Goal: Task Accomplishment & Management: Complete application form

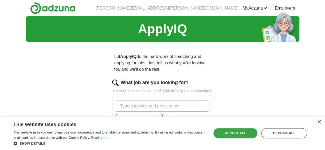
drag, startPoint x: 286, startPoint y: 133, endPoint x: 236, endPoint y: 133, distance: 51.0
click at [236, 133] on div "Save & Close Accept all Decline all" at bounding box center [259, 133] width 97 height 13
click at [235, 133] on div "Accept all" at bounding box center [235, 134] width 44 height 10
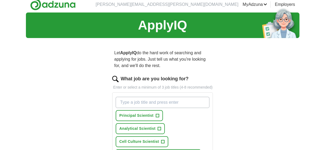
scroll to position [53, 0]
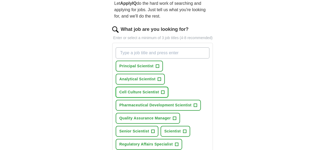
click at [152, 93] on span "Cell Culture Scientist" at bounding box center [139, 93] width 40 height 6
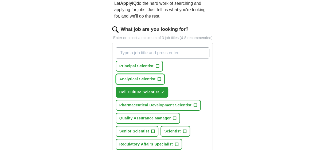
click at [142, 78] on span "Analytical Scientist" at bounding box center [137, 80] width 36 height 6
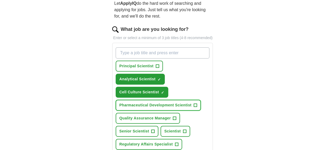
click at [146, 107] on span "Pharmaceutical Development Scientist" at bounding box center [155, 106] width 72 height 6
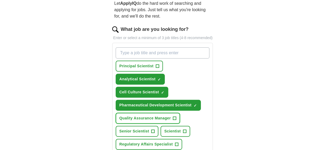
click at [146, 119] on span "Quality Assurance Manager" at bounding box center [144, 119] width 51 height 6
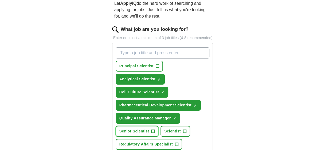
click at [142, 132] on span "Senior Scientist" at bounding box center [134, 132] width 30 height 6
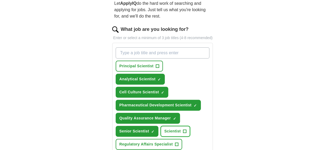
click at [176, 129] on span "Scientist" at bounding box center [172, 132] width 17 height 6
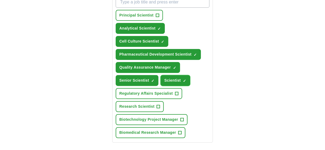
scroll to position [107, 0]
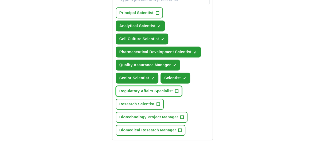
click at [147, 93] on span "Regulatory Affairs Specialist" at bounding box center [145, 92] width 53 height 6
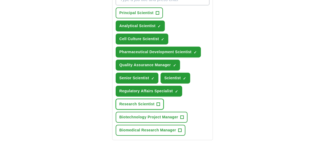
click at [145, 103] on span "Research Scientist" at bounding box center [136, 105] width 35 height 6
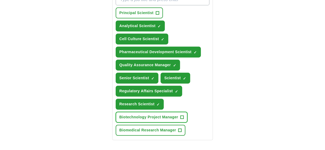
click at [146, 116] on span "Biotechnology Project Manager" at bounding box center [148, 118] width 59 height 6
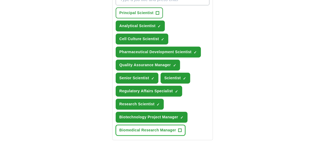
click at [147, 130] on span "Biomedical Research Manager" at bounding box center [147, 131] width 57 height 6
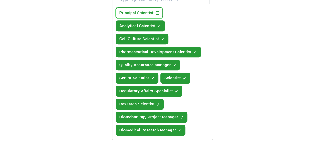
click at [128, 12] on span "Principal Scientist" at bounding box center [136, 13] width 34 height 6
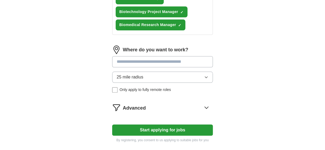
scroll to position [213, 0]
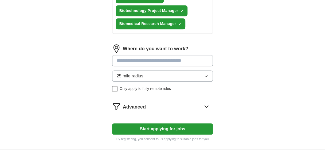
click at [163, 128] on button "Start applying for jobs" at bounding box center [162, 129] width 101 height 11
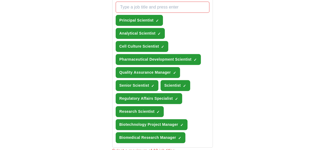
scroll to position [107, 0]
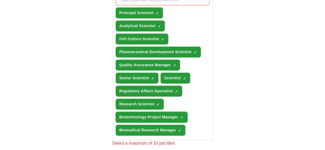
click at [0, 0] on span "×" at bounding box center [0, 0] width 0 height 0
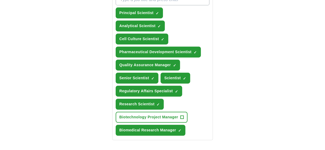
click at [221, 126] on div "Let ApplyIQ do the hard work of searching and applying for jobs. Just tell us w…" at bounding box center [162, 119] width 137 height 360
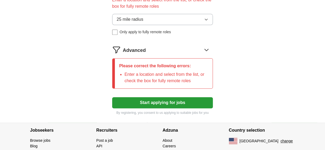
scroll to position [308, 0]
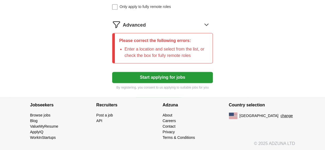
click at [157, 78] on button "Start applying for jobs" at bounding box center [162, 77] width 101 height 11
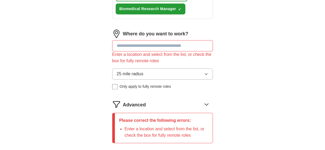
click at [141, 48] on input at bounding box center [162, 45] width 101 height 11
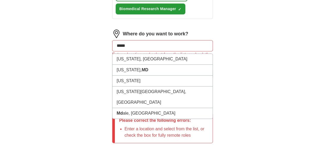
type input "******"
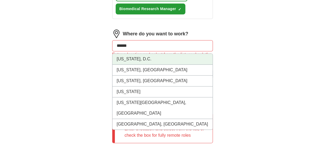
click at [141, 59] on li "[US_STATE], D.C." at bounding box center [162, 59] width 100 height 11
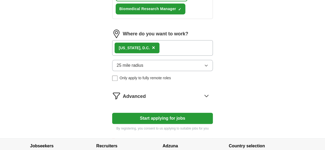
click at [164, 47] on div "[US_STATE], D.C. ×" at bounding box center [162, 47] width 101 height 15
click at [170, 46] on div "[US_STATE], D.C. ×" at bounding box center [162, 47] width 101 height 15
click at [164, 48] on div "[US_STATE], D.C. ×" at bounding box center [162, 47] width 101 height 15
click at [173, 47] on div "[US_STATE], D.C. ×" at bounding box center [162, 47] width 101 height 15
click at [153, 47] on span "×" at bounding box center [153, 48] width 3 height 6
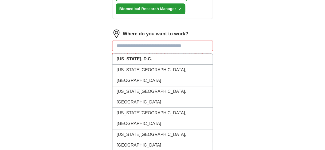
click at [128, 48] on input at bounding box center [162, 45] width 101 height 11
type input "**"
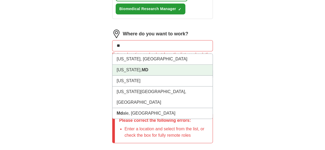
click at [135, 70] on li "[US_STATE], [GEOGRAPHIC_DATA]" at bounding box center [162, 70] width 100 height 11
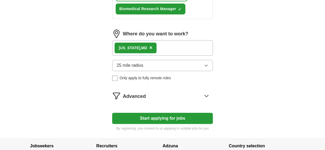
click at [207, 66] on icon "button" at bounding box center [206, 65] width 4 height 4
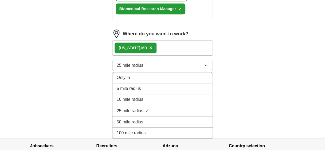
click at [137, 131] on span "100 mile radius" at bounding box center [131, 133] width 29 height 6
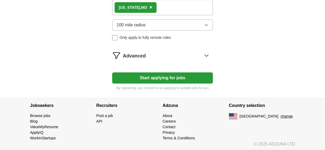
scroll to position [269, 0]
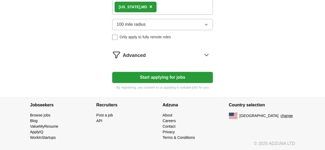
click at [179, 77] on button "Start applying for jobs" at bounding box center [162, 77] width 101 height 11
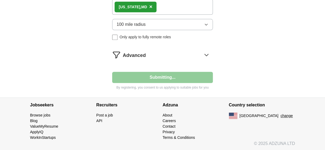
select select "**"
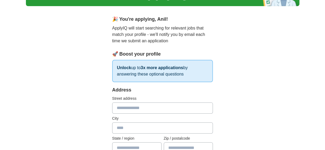
scroll to position [80, 0]
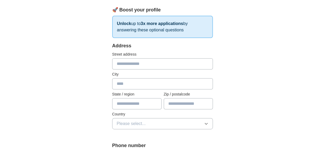
click at [140, 65] on input "text" at bounding box center [162, 63] width 101 height 11
type input "**********"
type input "*********"
type input "********"
type input "*****"
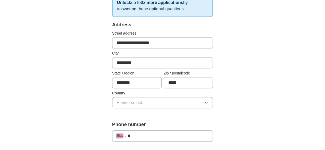
scroll to position [133, 0]
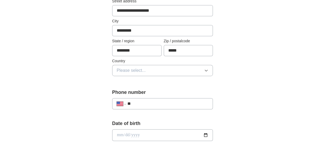
click at [147, 69] on button "Please select..." at bounding box center [162, 70] width 101 height 11
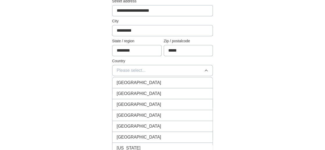
click at [141, 94] on span "[GEOGRAPHIC_DATA]" at bounding box center [139, 94] width 45 height 6
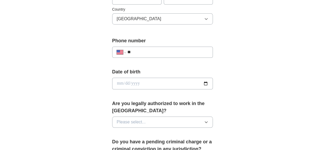
scroll to position [187, 0]
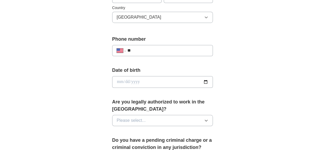
click at [151, 50] on input "**" at bounding box center [167, 50] width 81 height 6
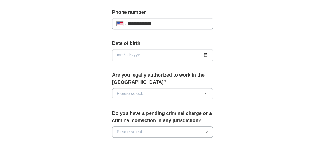
scroll to position [240, 0]
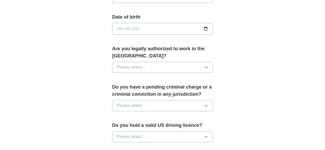
type input "**********"
click at [148, 63] on button "Please select..." at bounding box center [162, 67] width 101 height 11
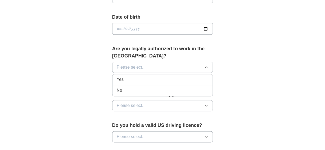
click at [129, 79] on div "Yes" at bounding box center [163, 80] width 92 height 6
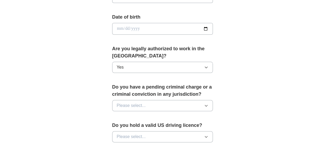
click at [152, 108] on button "Please select..." at bounding box center [162, 105] width 101 height 11
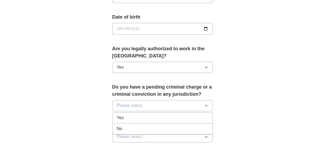
click at [126, 126] on div "No" at bounding box center [163, 129] width 92 height 6
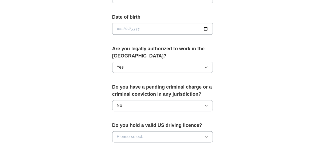
scroll to position [267, 0]
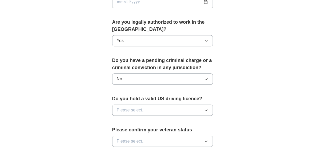
click at [162, 110] on button "Please select..." at bounding box center [162, 110] width 101 height 11
click at [128, 121] on div "Yes" at bounding box center [163, 123] width 92 height 6
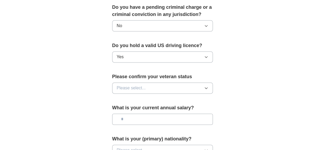
click at [152, 88] on button "Please select..." at bounding box center [162, 88] width 101 height 11
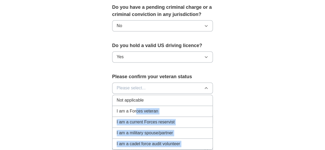
drag, startPoint x: 136, startPoint y: 109, endPoint x: 268, endPoint y: 130, distance: 133.7
drag, startPoint x: 268, startPoint y: 130, endPoint x: 252, endPoint y: 124, distance: 17.2
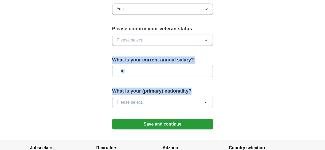
scroll to position [373, 0]
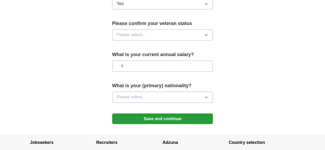
drag, startPoint x: 206, startPoint y: 33, endPoint x: 200, endPoint y: 34, distance: 5.7
click at [206, 33] on icon "button" at bounding box center [206, 35] width 4 height 4
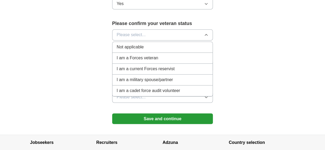
click at [135, 45] on span "Not applicable" at bounding box center [130, 47] width 27 height 6
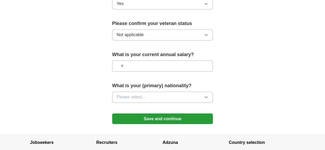
click at [168, 67] on input "text" at bounding box center [162, 66] width 101 height 11
click at [132, 69] on input "text" at bounding box center [162, 66] width 101 height 11
click at [132, 65] on input "text" at bounding box center [162, 66] width 101 height 11
type input "*******"
click at [160, 97] on button "Please select..." at bounding box center [162, 97] width 101 height 11
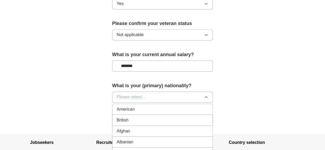
click at [143, 109] on div "American" at bounding box center [163, 109] width 92 height 6
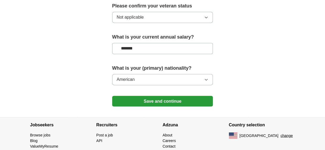
scroll to position [410, 0]
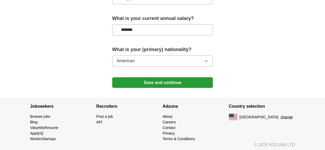
click at [158, 80] on button "Save and continue" at bounding box center [162, 82] width 101 height 11
